Goal: Task Accomplishment & Management: Use online tool/utility

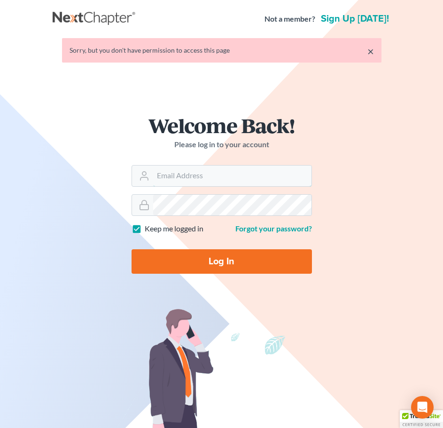
type input "[EMAIL_ADDRESS][DOMAIN_NAME]"
click at [260, 268] on input "Log In" at bounding box center [222, 261] width 181 height 24
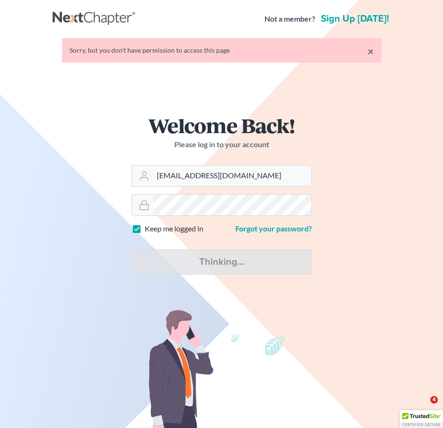
type input "Thinking..."
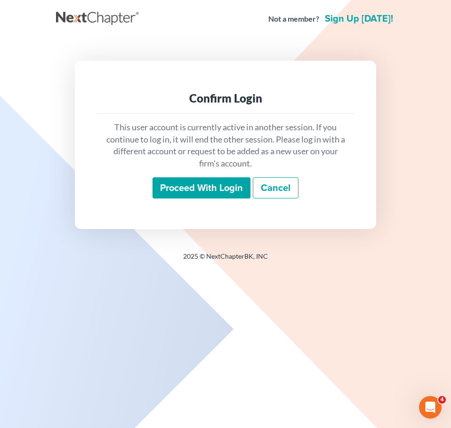
click at [210, 190] on input "Proceed with login" at bounding box center [201, 188] width 98 height 22
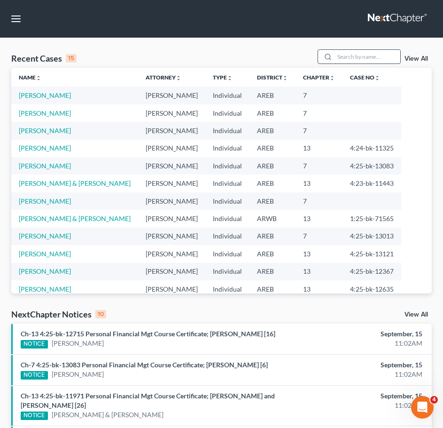
click at [360, 58] on input "search" at bounding box center [368, 57] width 66 height 14
type input "[GEOGRAPHIC_DATA]"
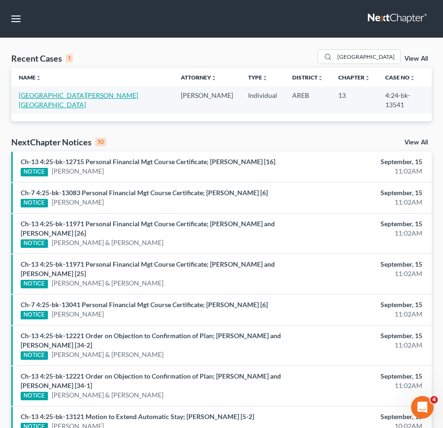
click at [42, 94] on link "England, Alissa" at bounding box center [78, 99] width 119 height 17
select select "2"
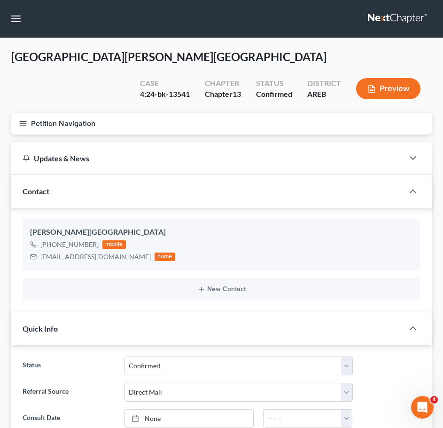
click at [31, 113] on button "Petition Navigation" at bounding box center [221, 124] width 421 height 22
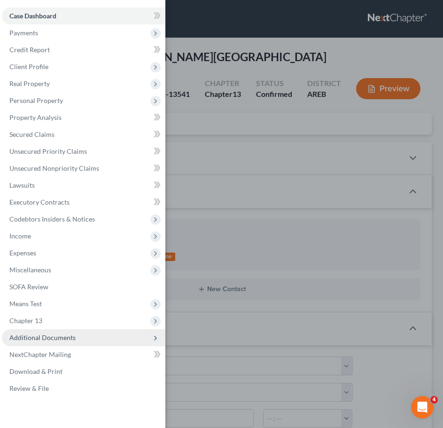
click at [88, 339] on span "Additional Documents" at bounding box center [84, 337] width 164 height 17
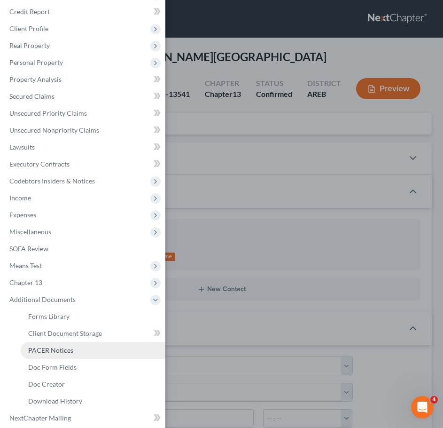
scroll to position [39, 0]
click at [60, 356] on link "PACER Notices" at bounding box center [93, 349] width 145 height 17
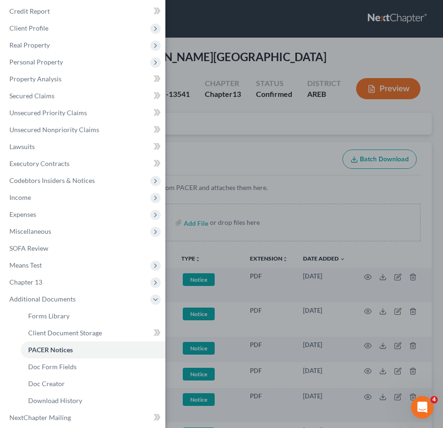
click at [241, 159] on div "Case Dashboard Payments Invoices Payments Payments Credit Report Client Profile" at bounding box center [221, 214] width 443 height 428
